Goal: Information Seeking & Learning: Learn about a topic

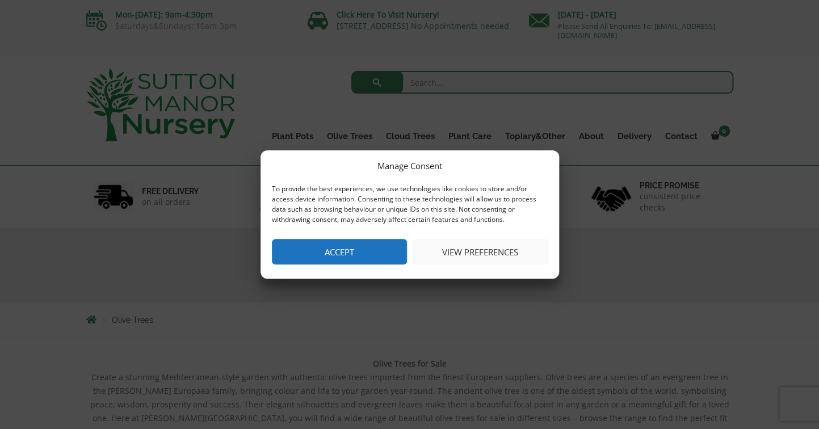
click at [371, 245] on button "Accept" at bounding box center [339, 252] width 135 height 26
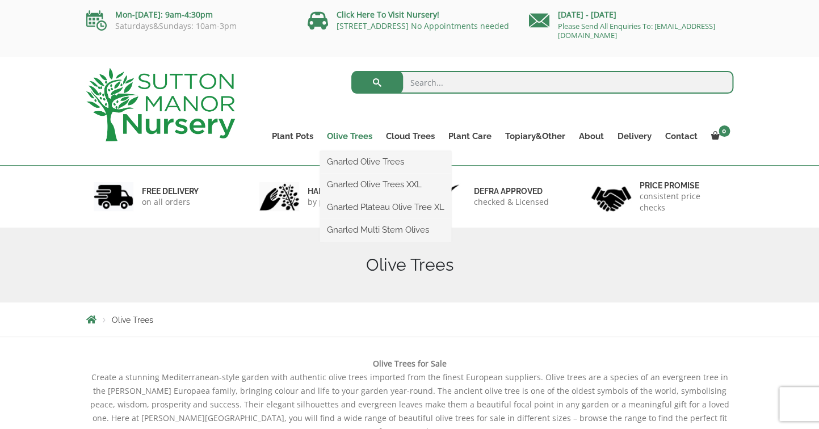
click at [358, 137] on link "Olive Trees" at bounding box center [349, 136] width 59 height 16
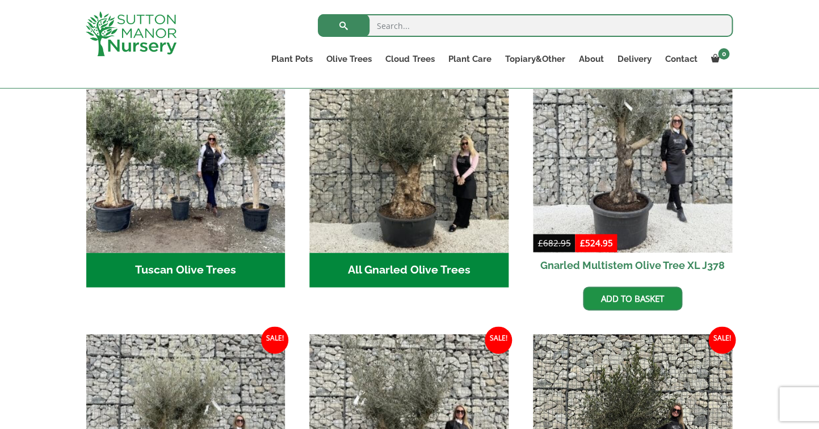
scroll to position [428, 0]
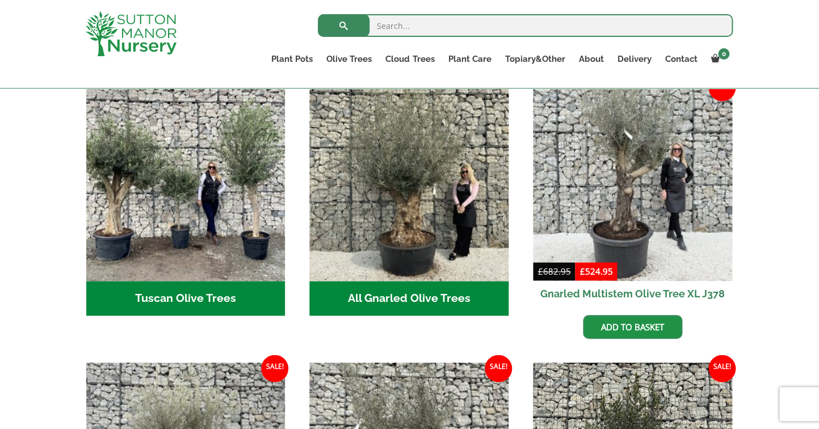
click at [416, 292] on h2 "All Gnarled Olive Trees (189)" at bounding box center [408, 298] width 199 height 35
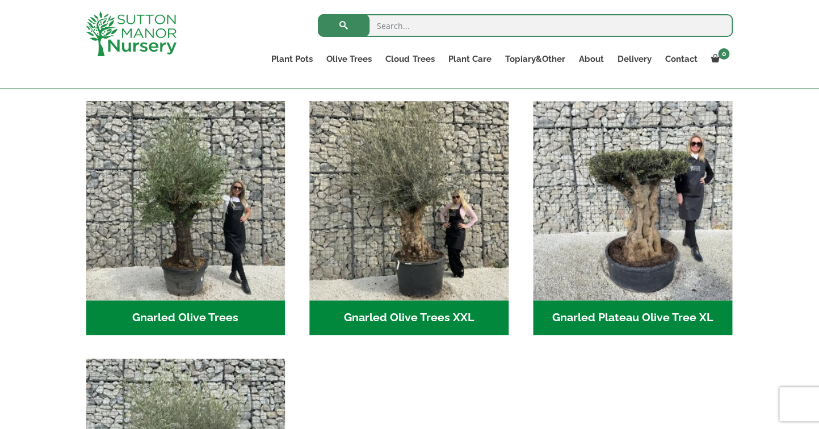
scroll to position [235, 0]
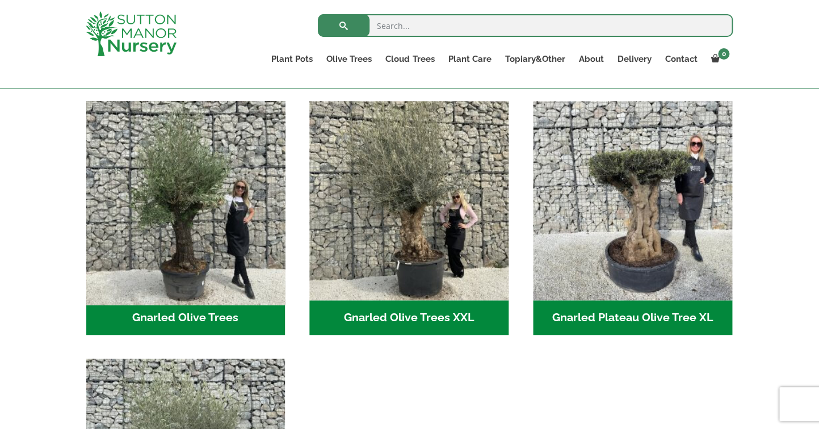
click at [177, 295] on img "Visit product category Gnarled Olive Trees" at bounding box center [185, 200] width 209 height 209
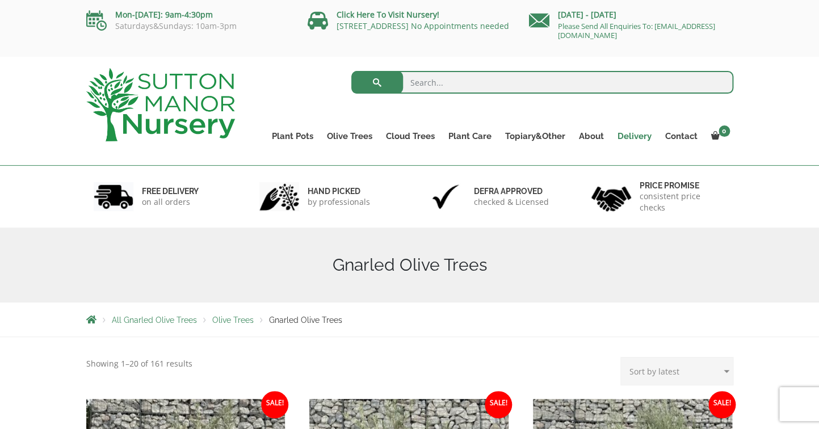
click at [633, 140] on link "Delivery" at bounding box center [635, 136] width 48 height 16
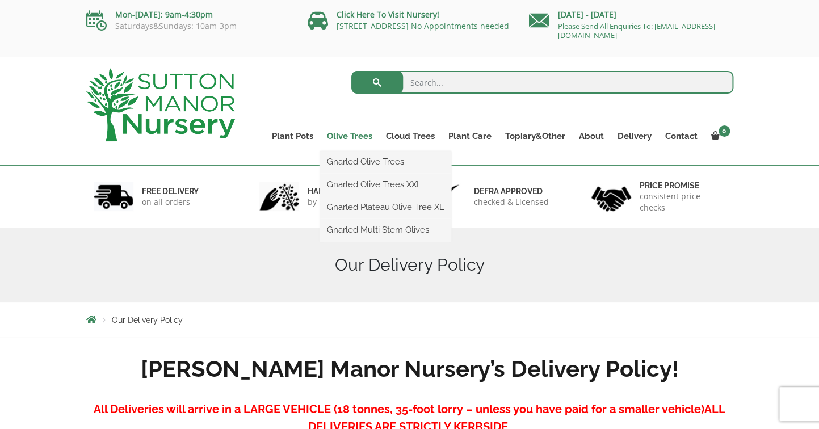
click at [357, 140] on link "Olive Trees" at bounding box center [349, 136] width 59 height 16
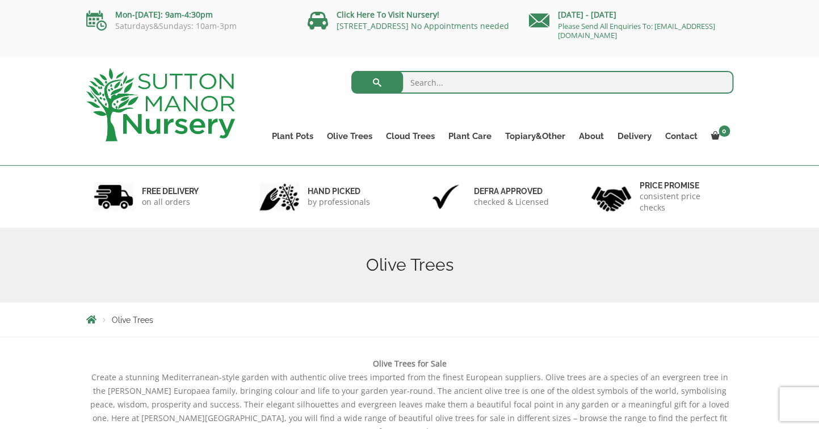
click at [347, 136] on link "Olive Trees" at bounding box center [349, 136] width 59 height 16
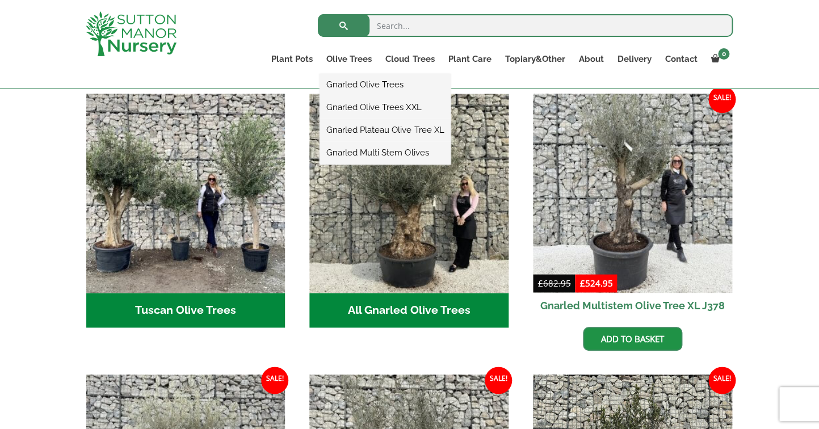
scroll to position [418, 0]
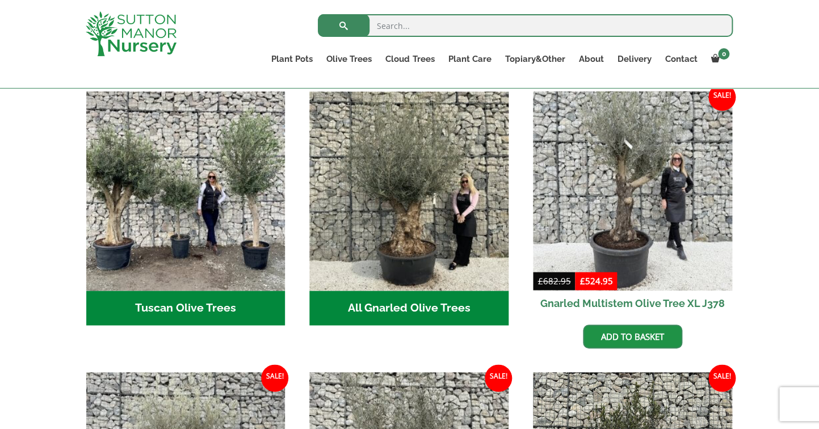
click at [193, 291] on h2 "Tuscan Olive Trees (5)" at bounding box center [185, 308] width 199 height 35
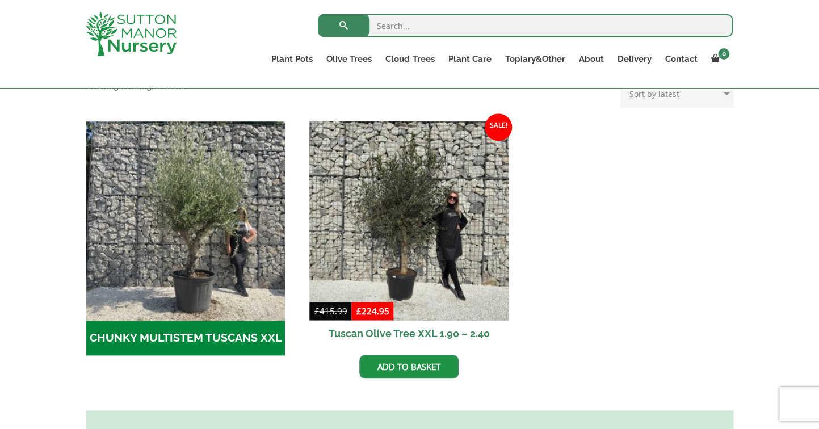
scroll to position [309, 0]
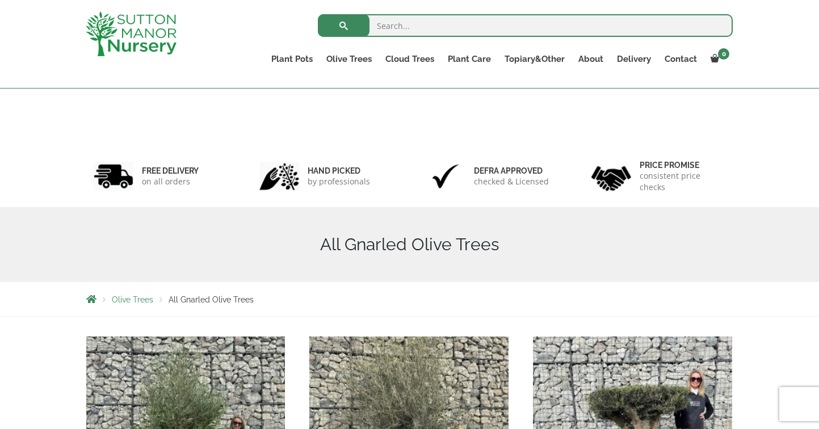
scroll to position [235, 0]
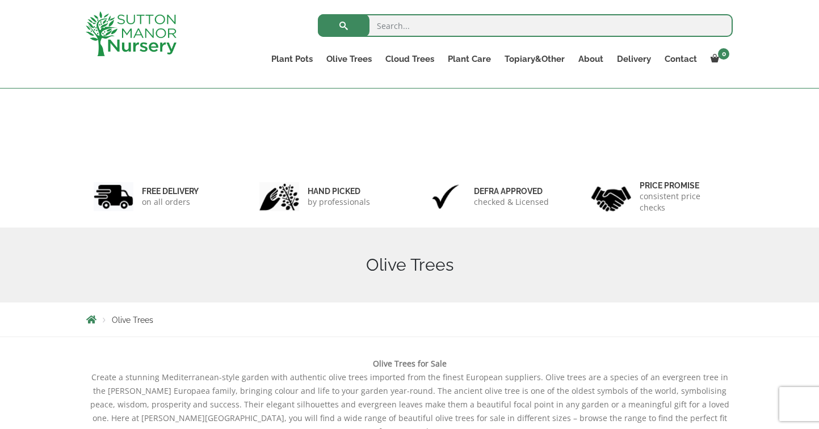
scroll to position [428, 0]
